Goal: Information Seeking & Learning: Learn about a topic

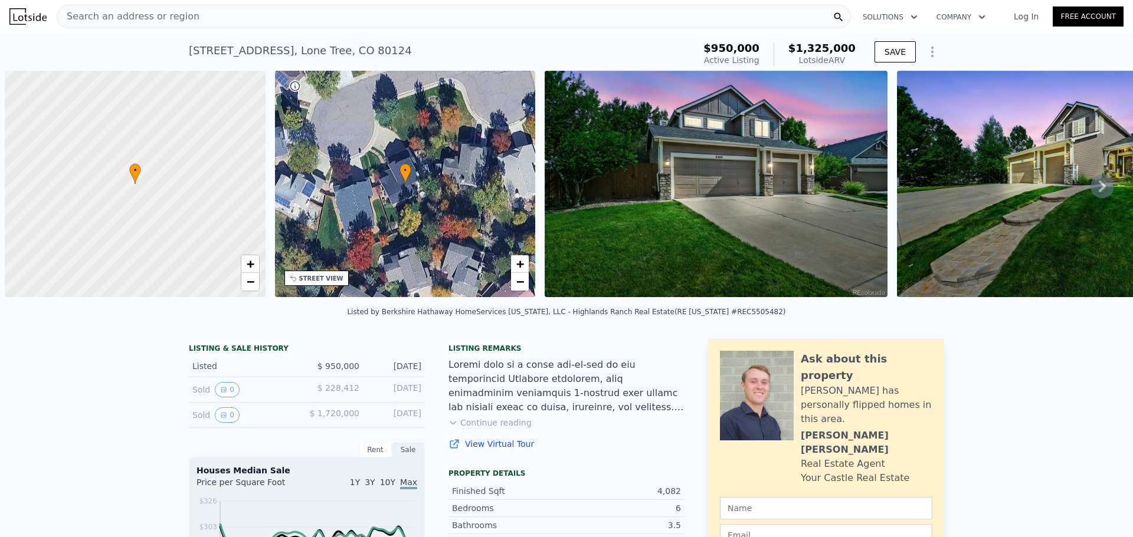
scroll to position [0, 5]
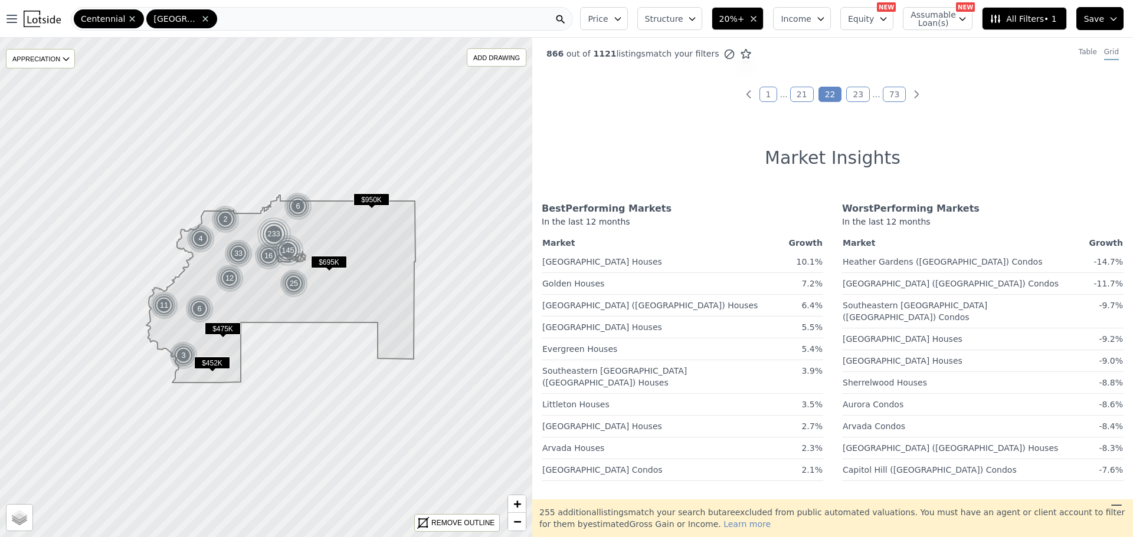
click at [796, 96] on link "21" at bounding box center [802, 94] width 24 height 15
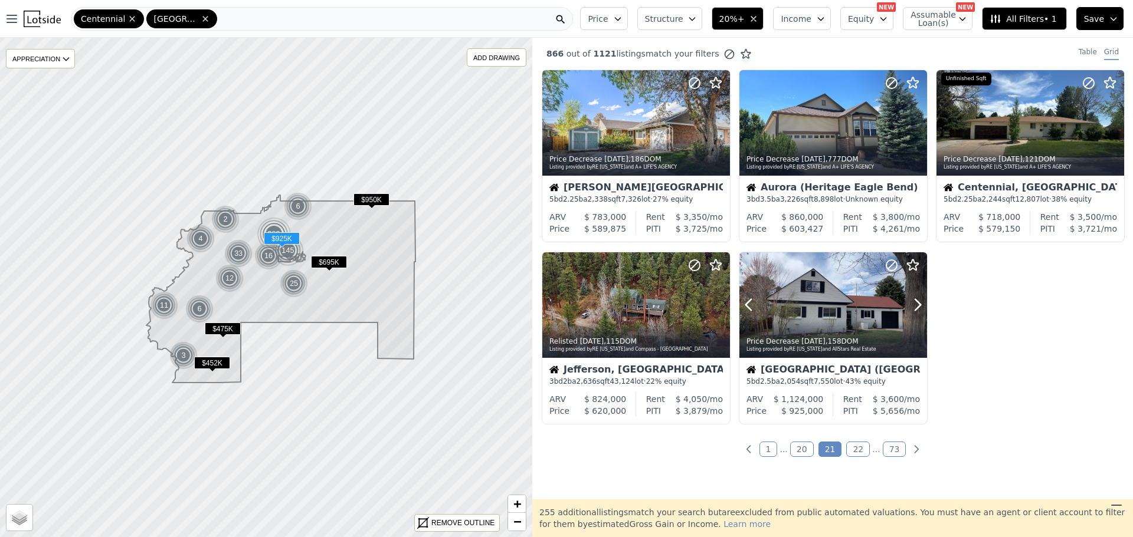
click at [806, 319] on div at bounding box center [833, 305] width 188 height 106
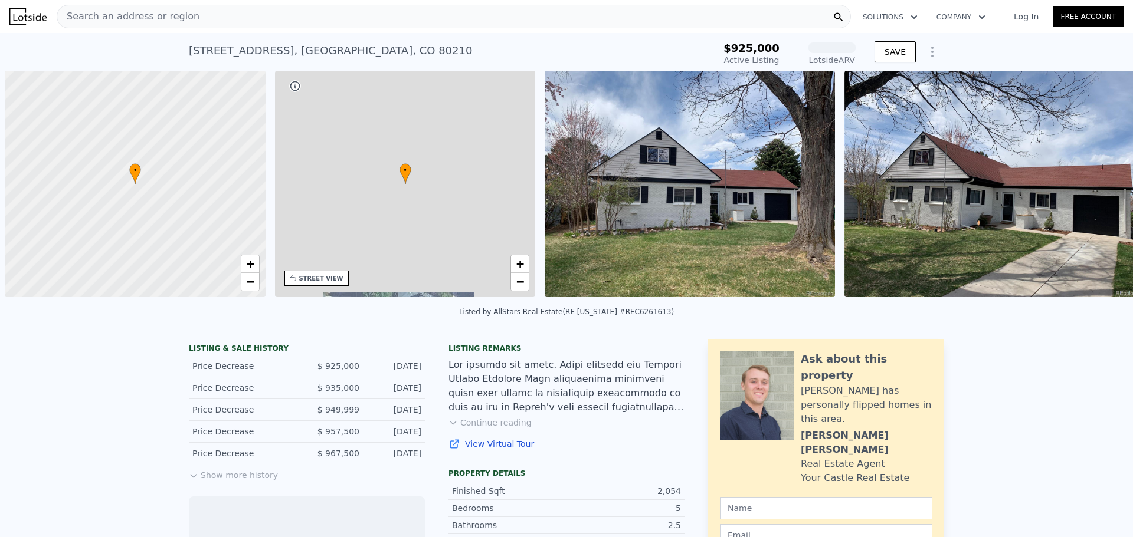
scroll to position [0, 5]
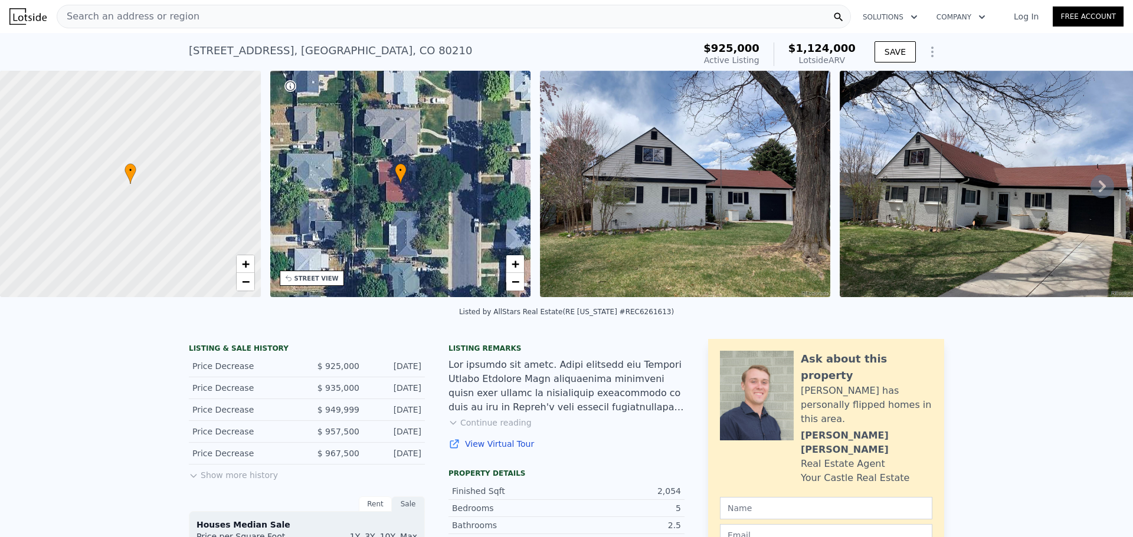
click at [214, 12] on div "Search an address or region" at bounding box center [454, 17] width 794 height 24
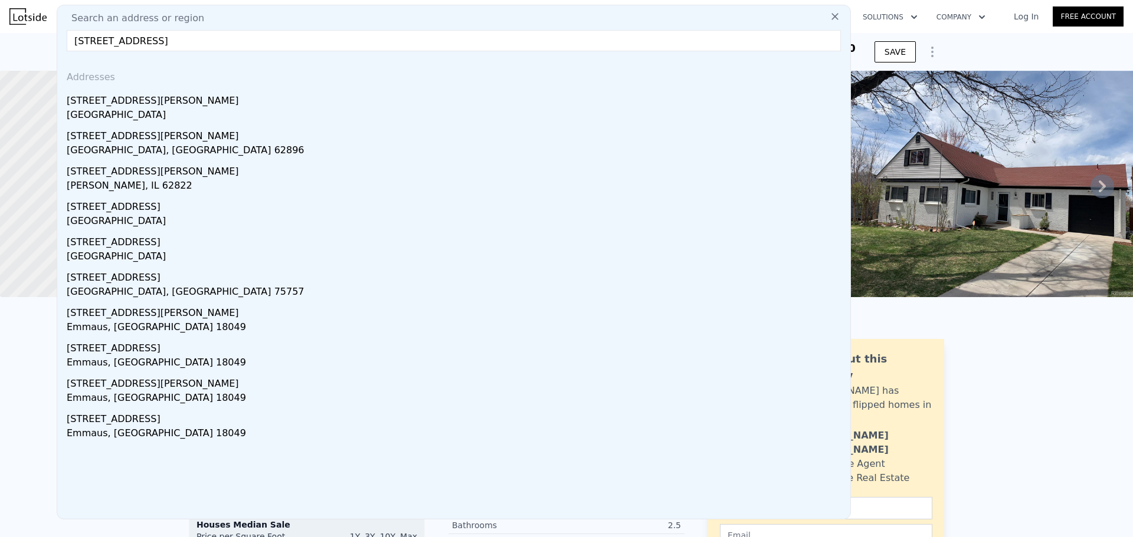
type input "[STREET_ADDRESS]"
click at [110, 94] on div "[STREET_ADDRESS][PERSON_NAME]" at bounding box center [456, 98] width 779 height 19
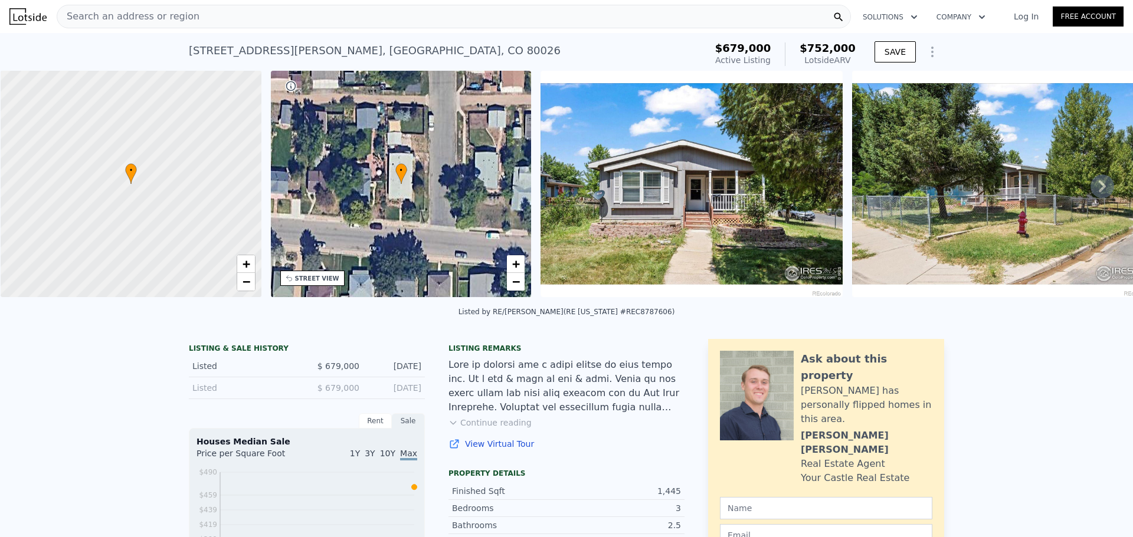
scroll to position [0, 5]
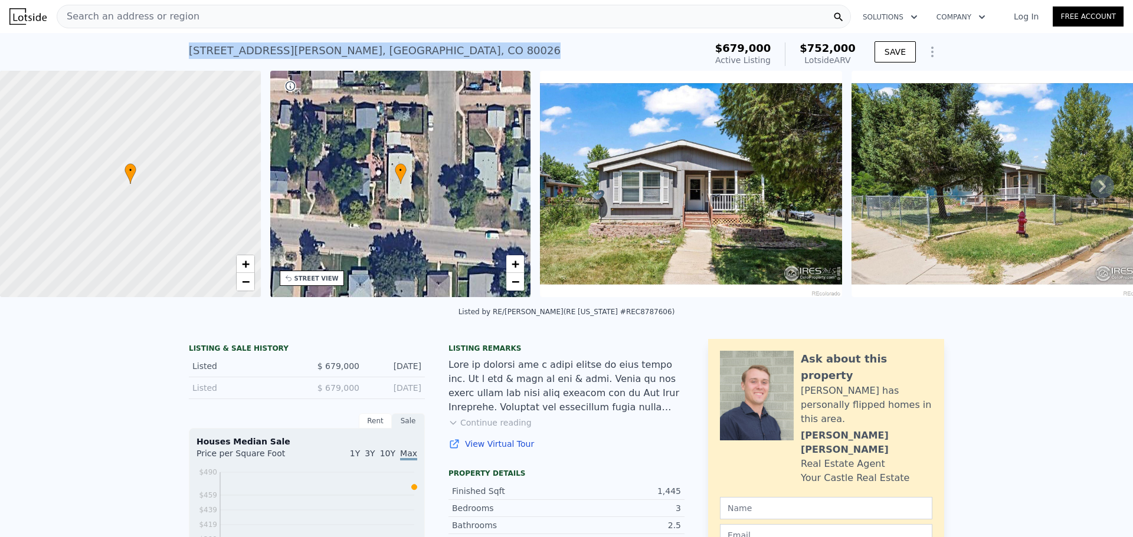
drag, startPoint x: 356, startPoint y: 54, endPoint x: 182, endPoint y: 60, distance: 174.1
click at [182, 60] on div "[STREET_ADDRESS] Active at $679k (~ARV $752k ) $679,000 Active Listing $752,000…" at bounding box center [566, 52] width 1133 height 38
copy div "511 E Emma St , Lafayette , CO 80026"
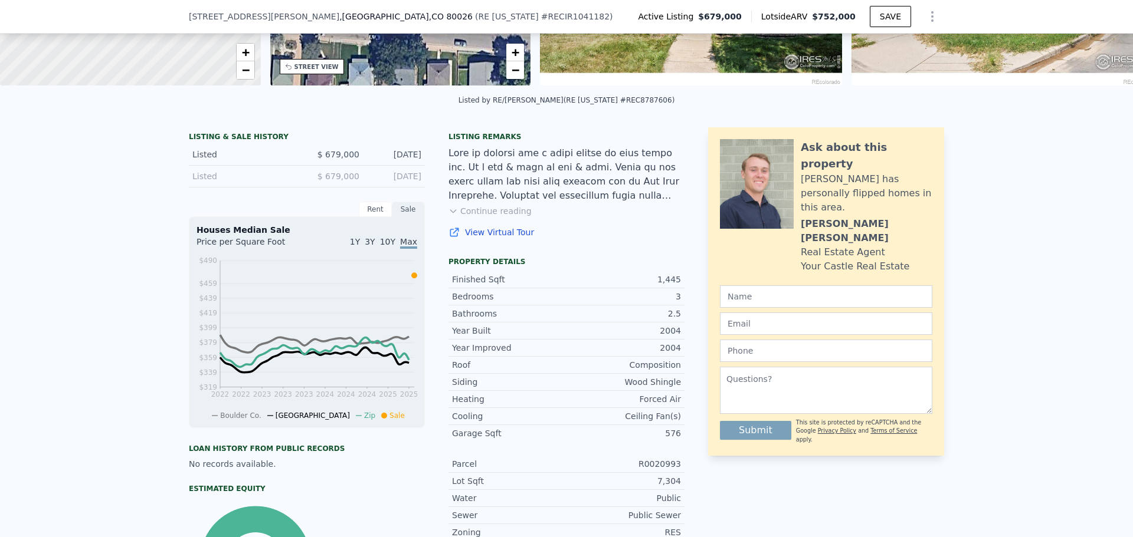
scroll to position [0, 0]
